Goal: Transaction & Acquisition: Purchase product/service

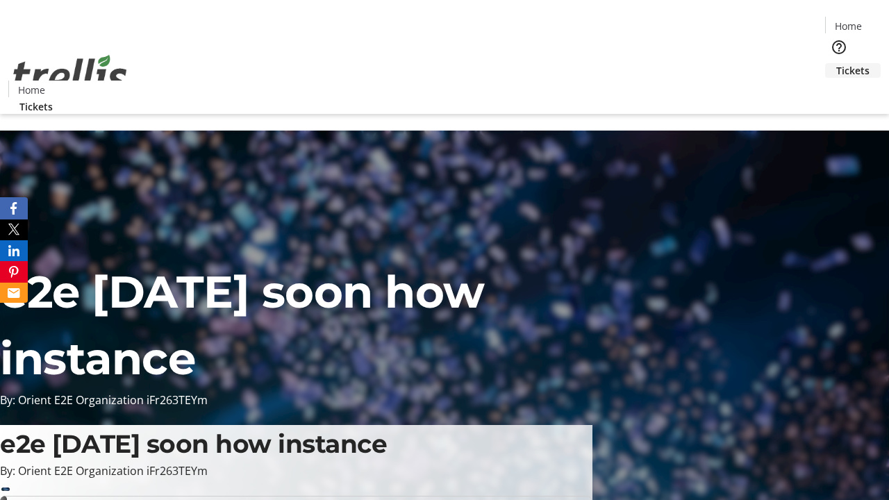
click at [836, 63] on span "Tickets" at bounding box center [852, 70] width 33 height 15
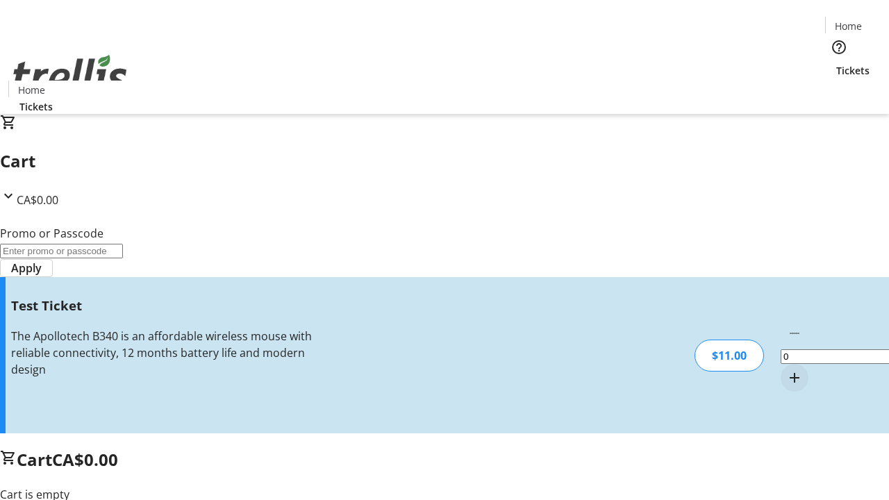
click at [786, 369] on mat-icon "Increment by one" at bounding box center [794, 377] width 17 height 17
type input "1"
type input "UNLOCK"
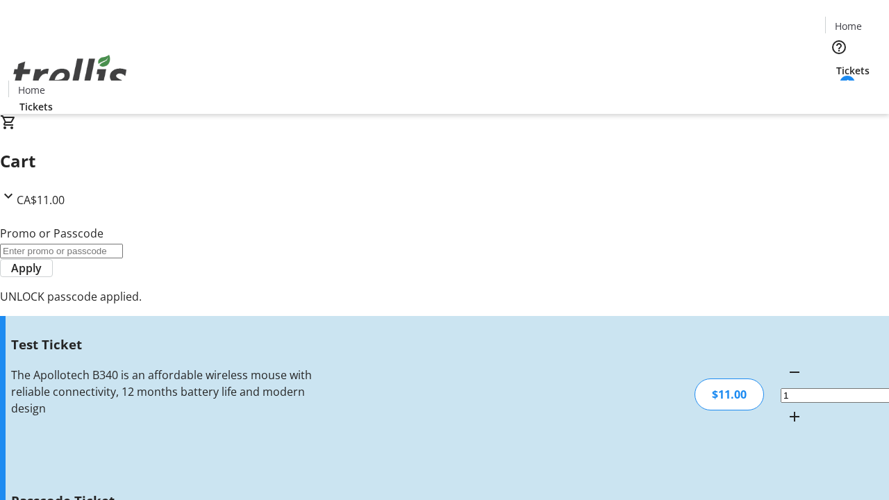
type input "5"
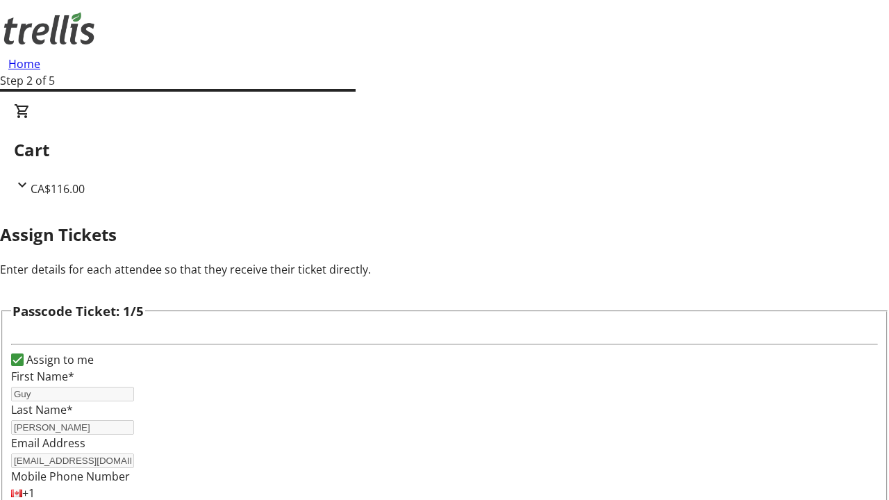
type input "[PERSON_NAME]"
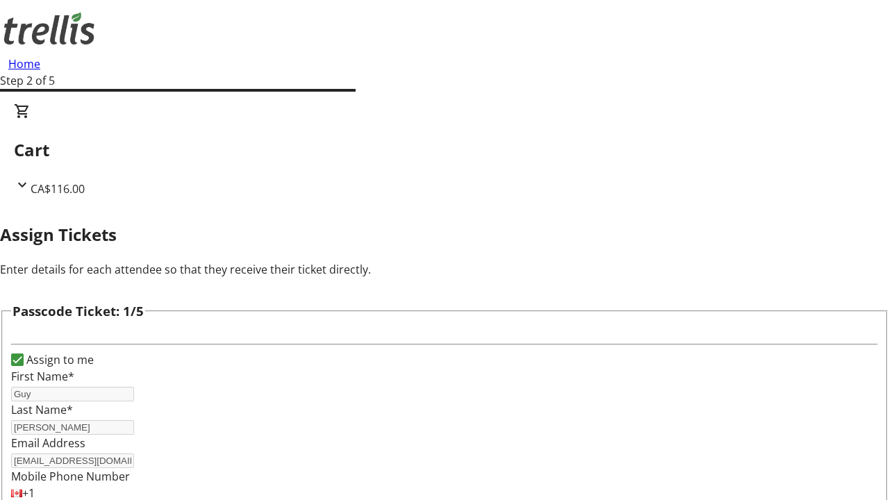
scroll to position [1350, 0]
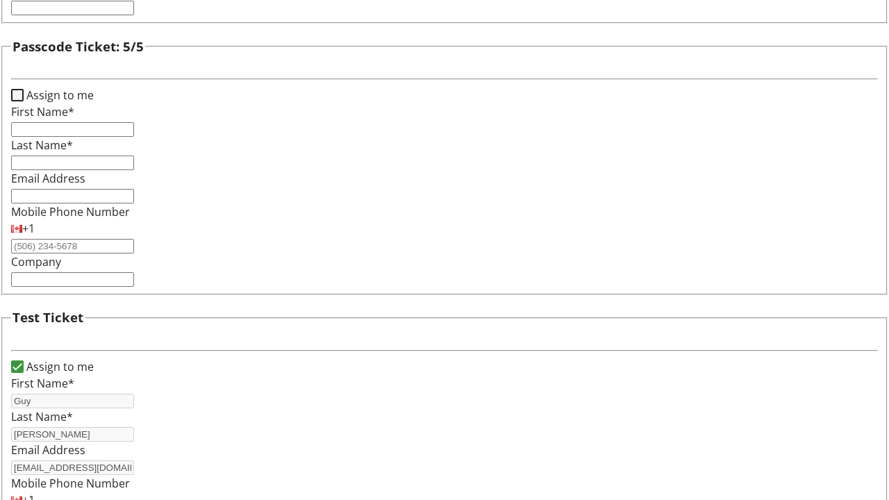
type input "Pouros"
click at [24, 101] on input "Assign to me" at bounding box center [17, 95] width 12 height 12
checkbox input "true"
type input "Guy"
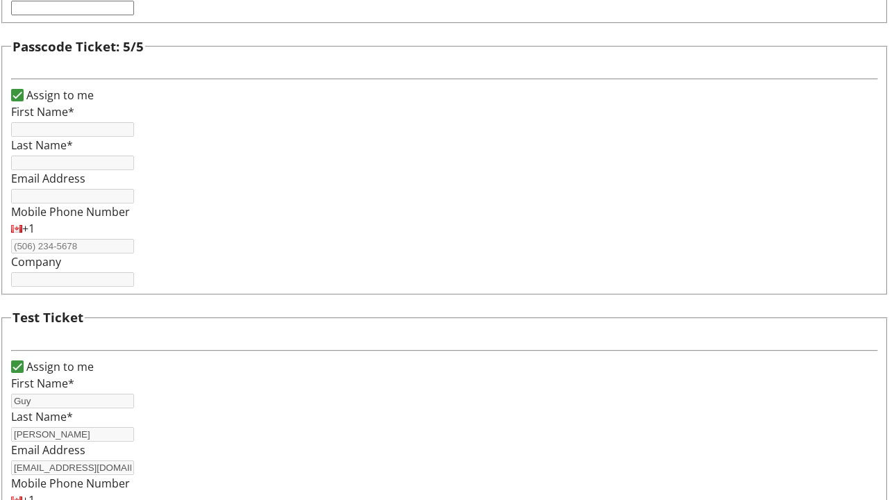
type input "[PERSON_NAME]"
type input "[EMAIL_ADDRESS][DOMAIN_NAME]"
